Goal: Task Accomplishment & Management: Manage account settings

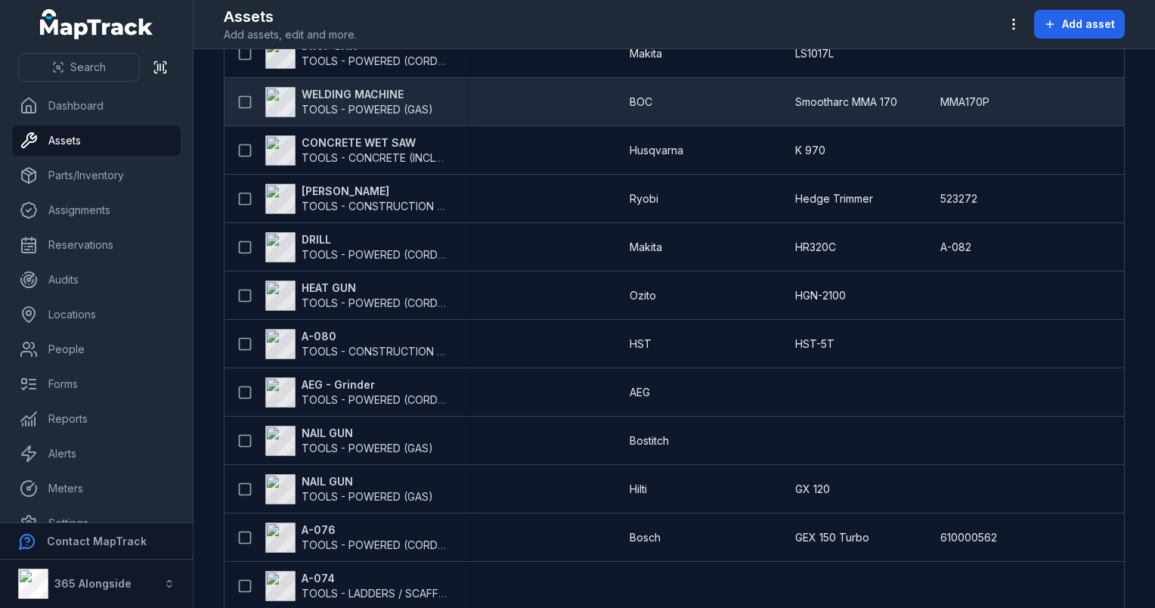
scroll to position [378, 0]
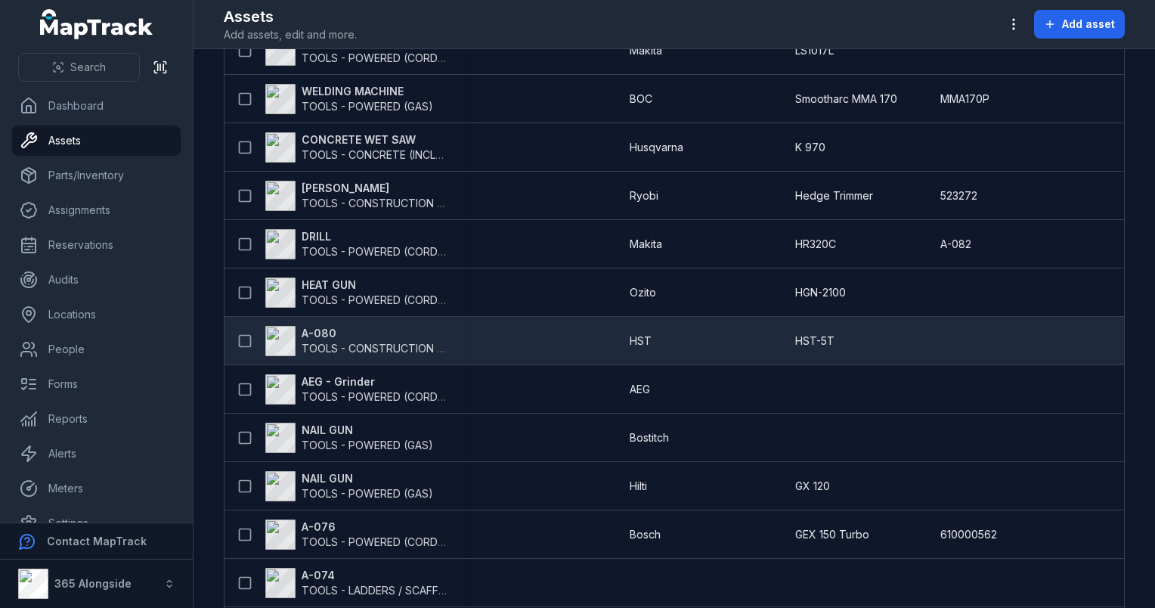
click at [342, 344] on span "TOOLS - CONSTRUCTION GENERAL (ACRO PROPS, HAND TOOLS, ETC)" at bounding box center [483, 348] width 363 height 13
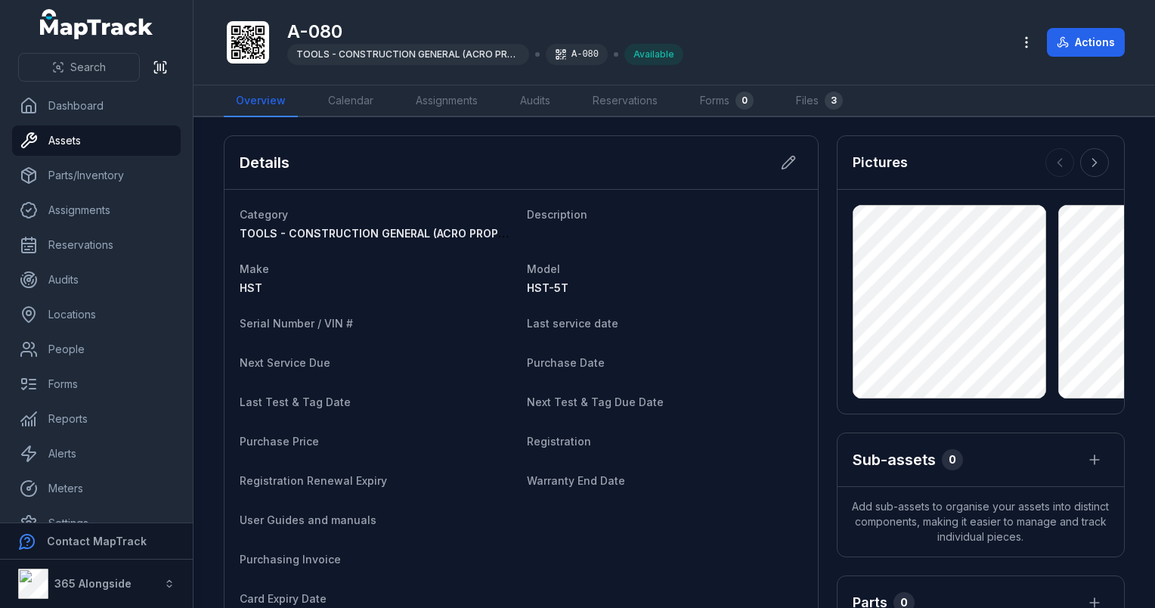
scroll to position [76, 0]
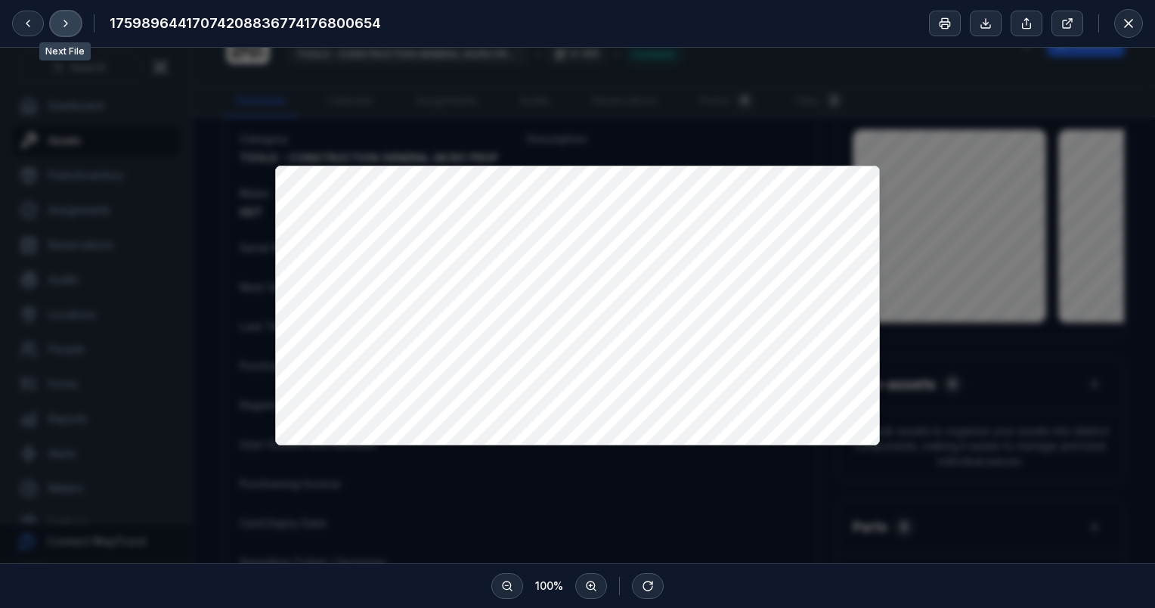
click at [68, 20] on icon at bounding box center [66, 23] width 12 height 12
click at [1129, 24] on icon at bounding box center [1129, 24] width 8 height 8
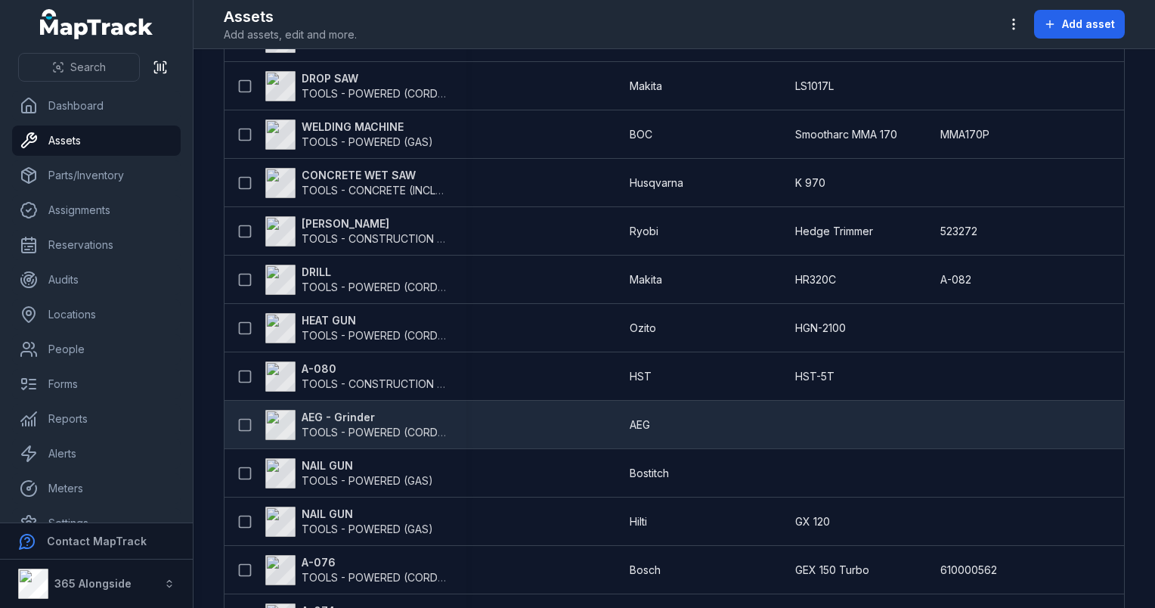
scroll to position [378, 0]
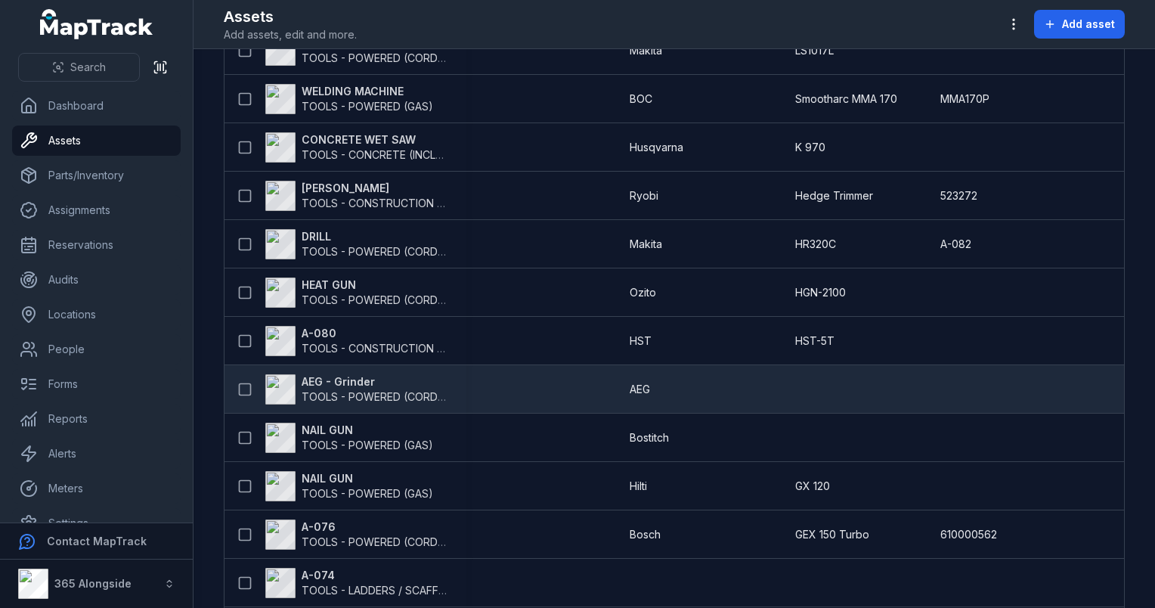
click at [326, 382] on strong "AEG - Grinder" at bounding box center [375, 381] width 147 height 15
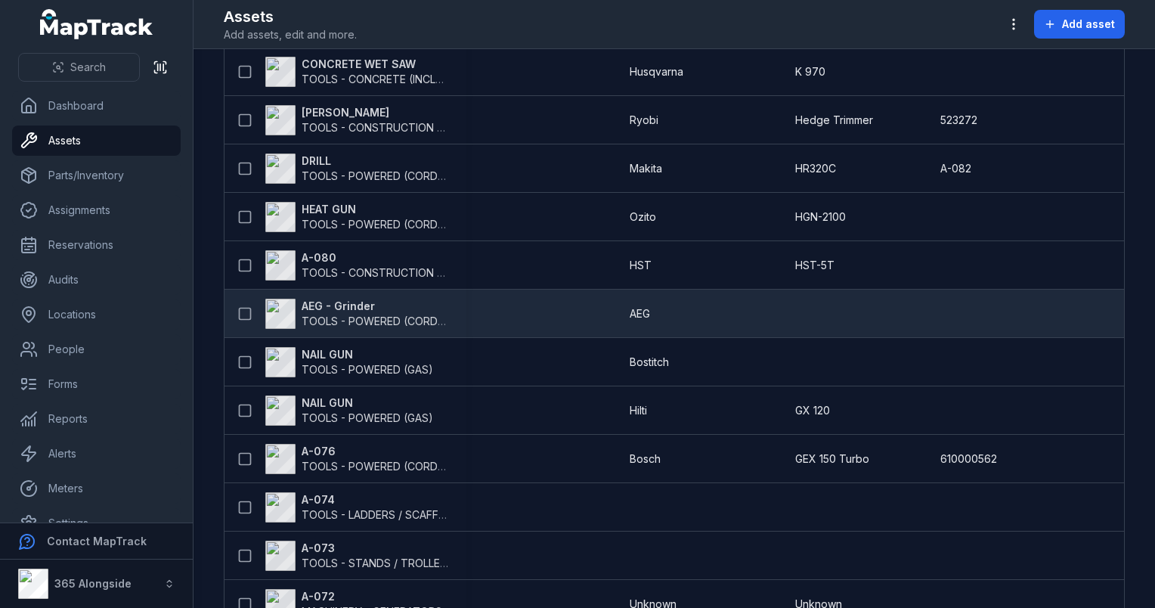
scroll to position [529, 0]
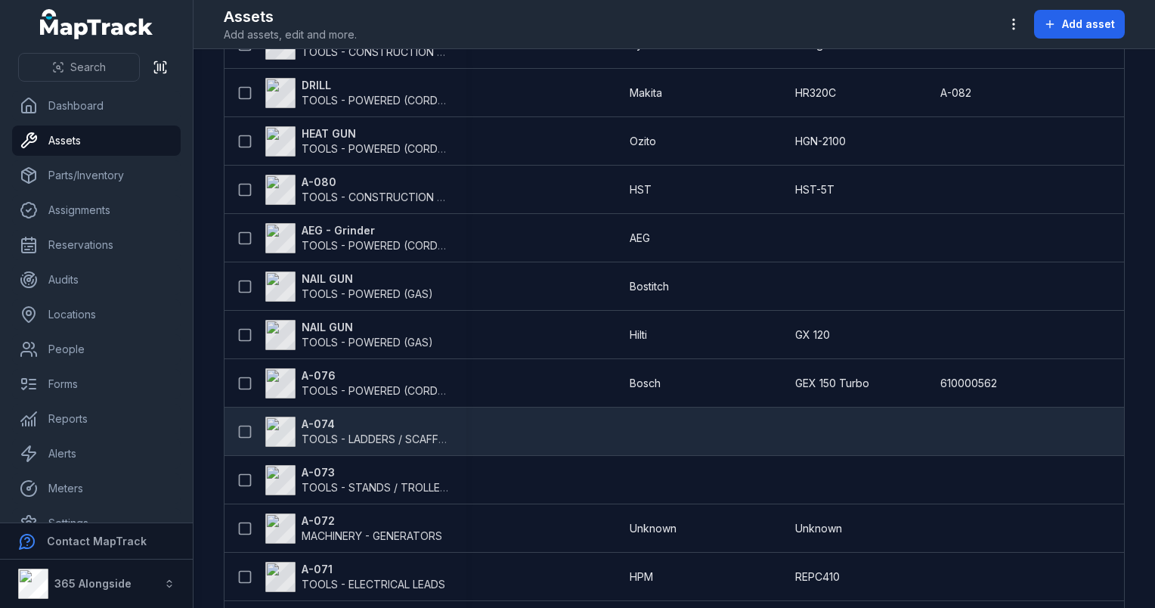
click at [323, 429] on strong "A-074" at bounding box center [375, 424] width 147 height 15
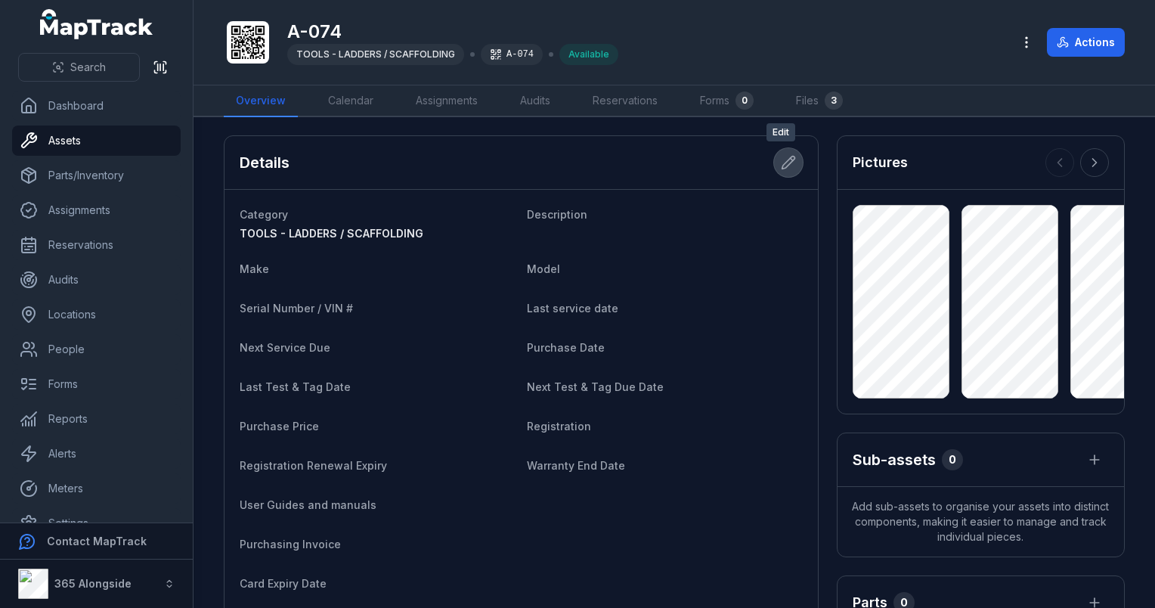
click at [782, 167] on icon at bounding box center [788, 162] width 15 height 15
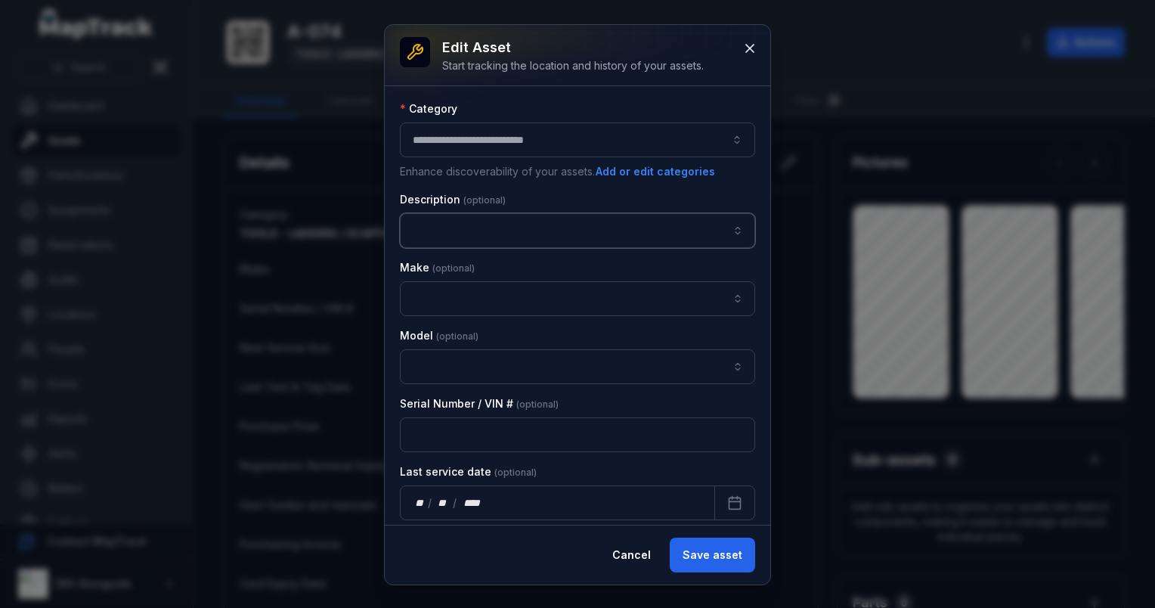
click at [435, 237] on input "asset-edit:description-label" at bounding box center [577, 230] width 355 height 35
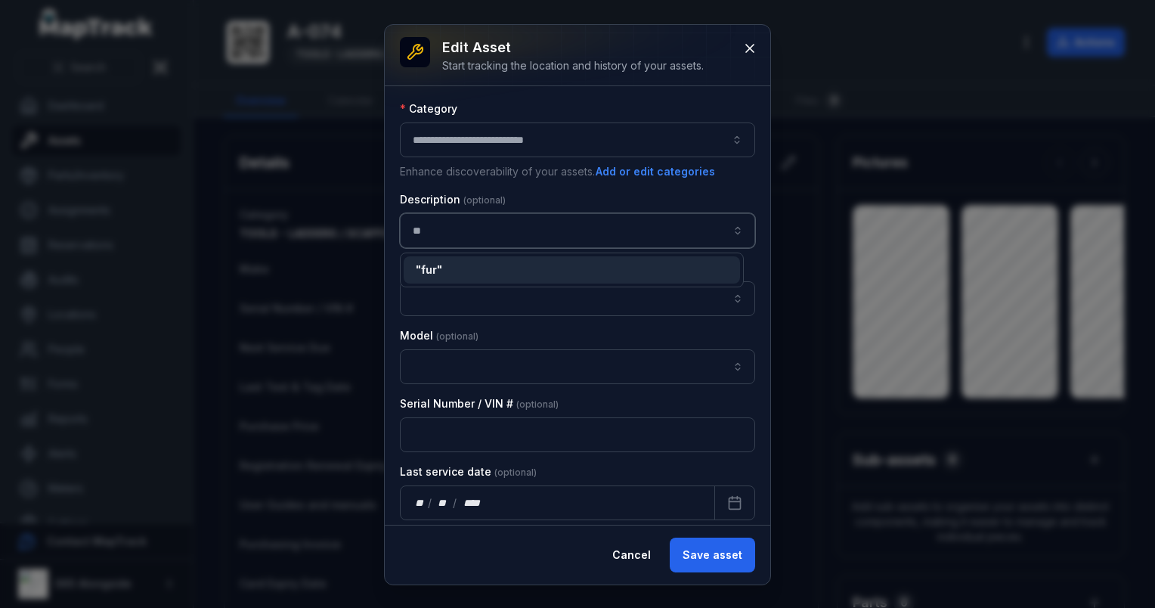
type input "*"
type input "**********"
click at [730, 561] on div "**********" at bounding box center [578, 304] width 386 height 559
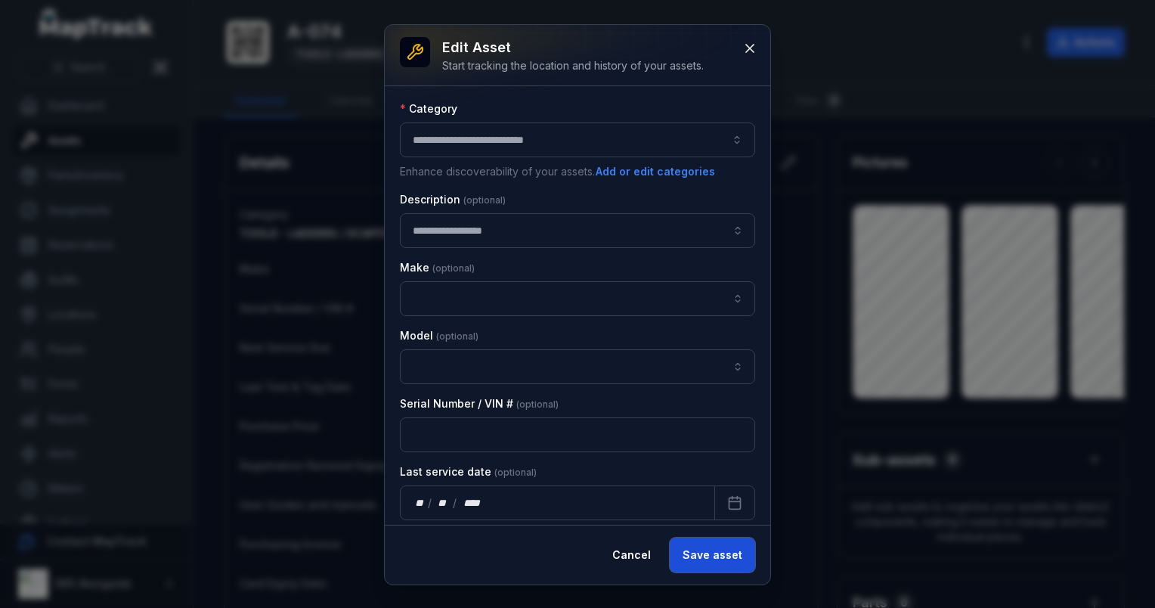
click at [725, 559] on button "Save asset" at bounding box center [712, 554] width 85 height 35
